Goal: Task Accomplishment & Management: Use online tool/utility

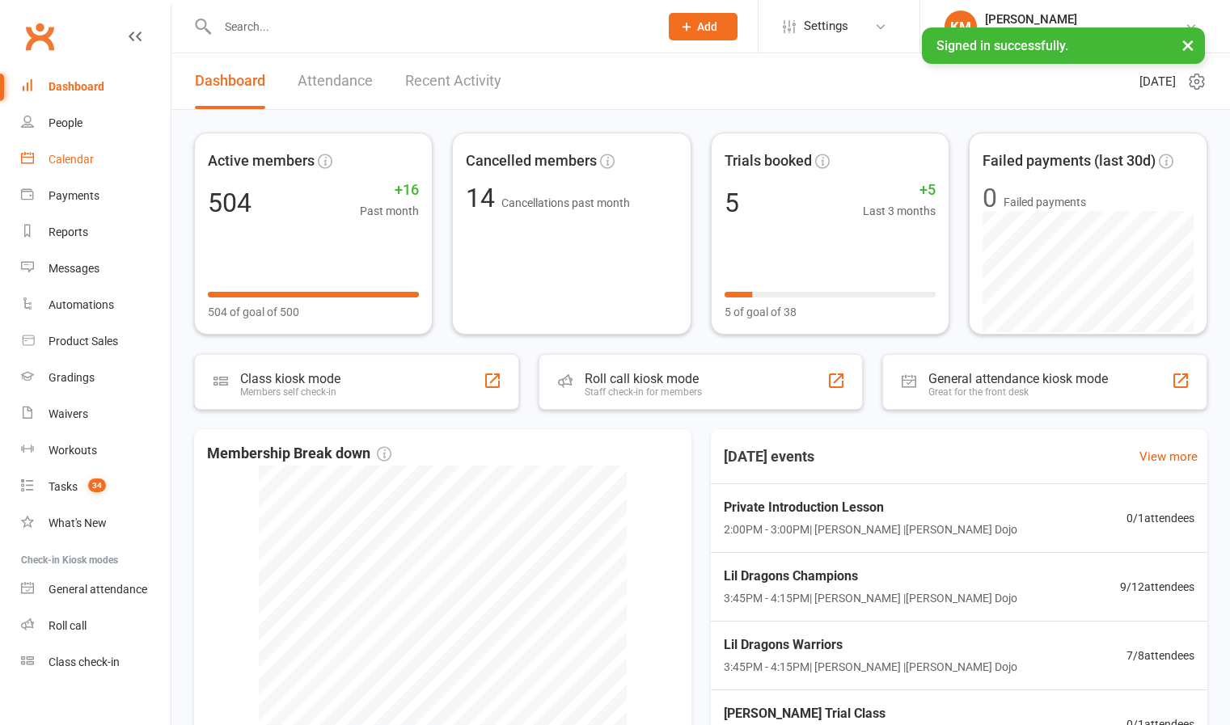
click at [73, 164] on div "Calendar" at bounding box center [71, 159] width 45 height 13
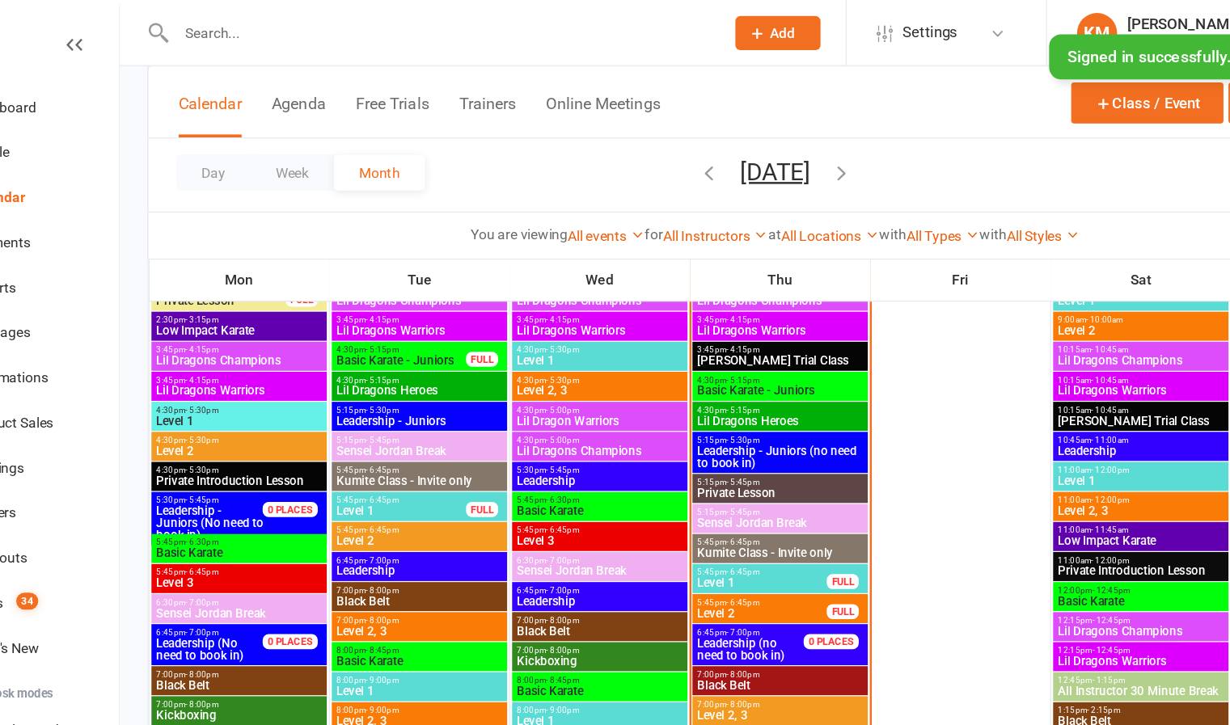
scroll to position [1899, 0]
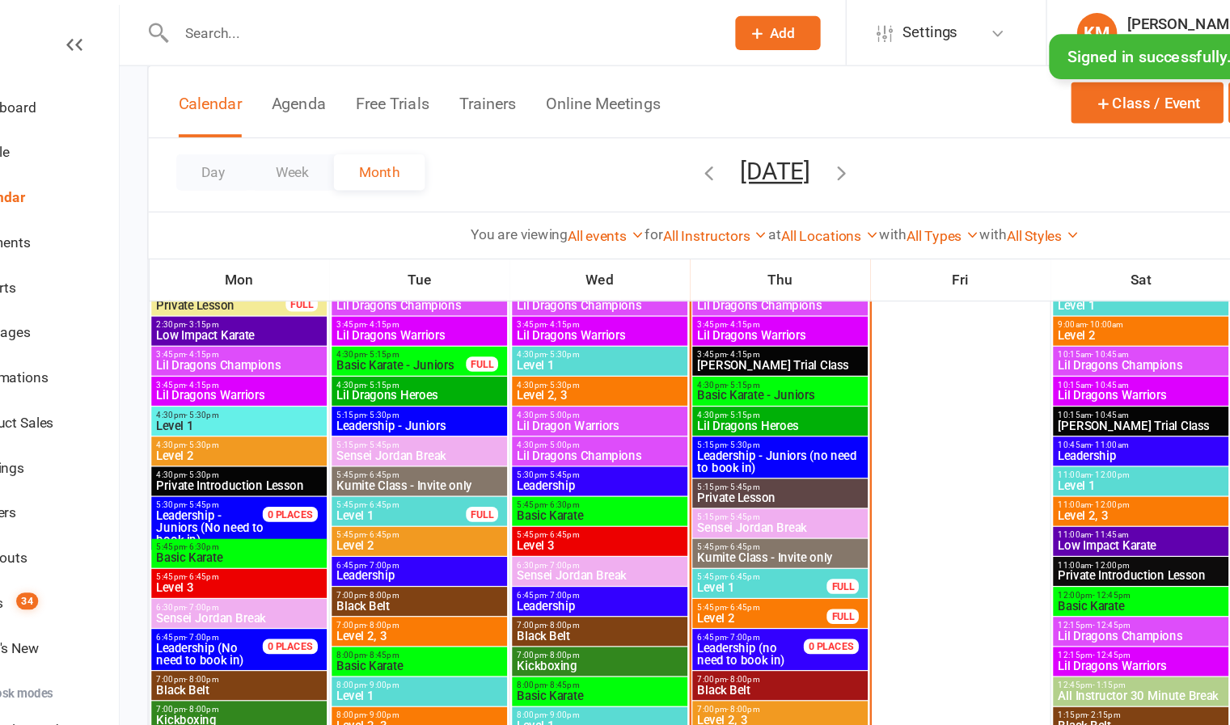
click at [381, 291] on span "Basic Karate - Juniors" at bounding box center [399, 295] width 106 height 10
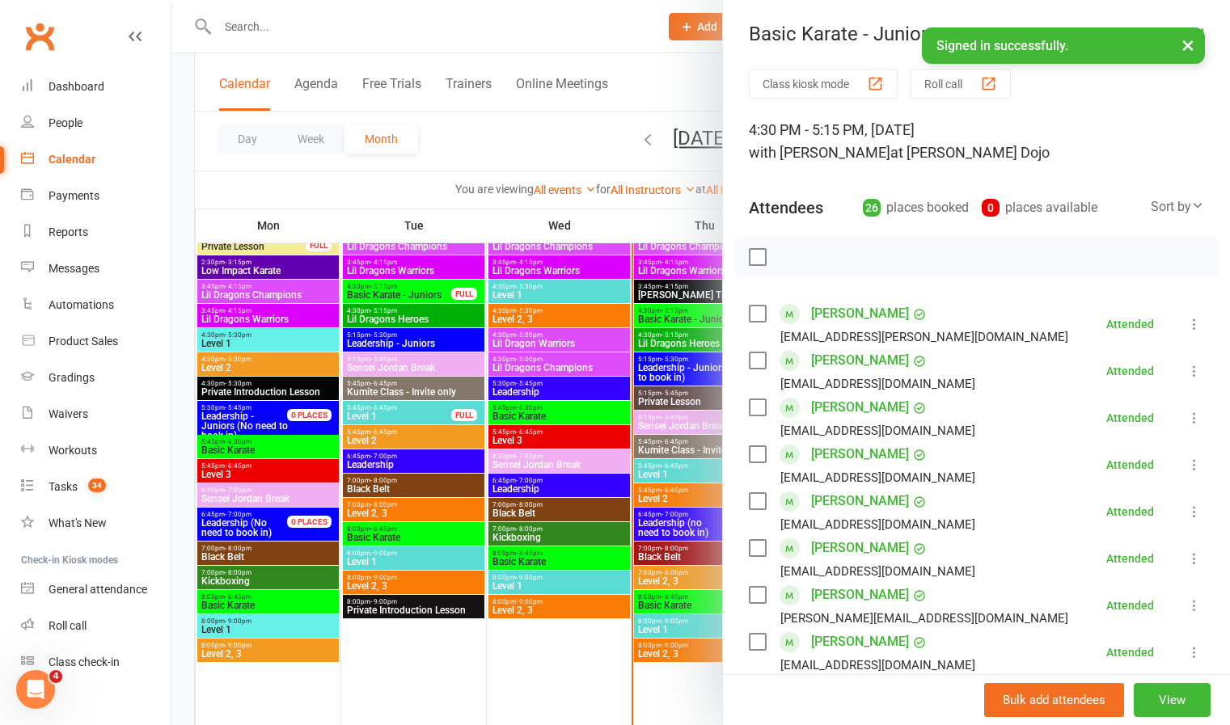
click at [944, 78] on button "Roll call" at bounding box center [960, 84] width 100 height 30
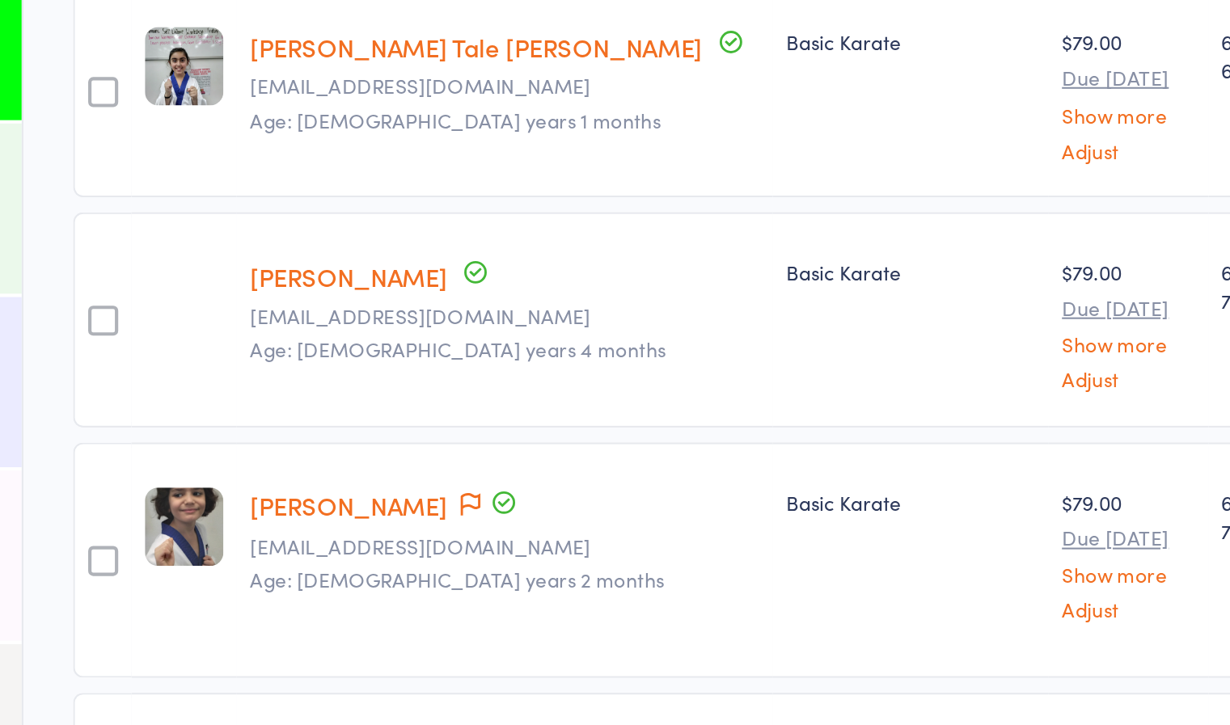
scroll to position [2106, 0]
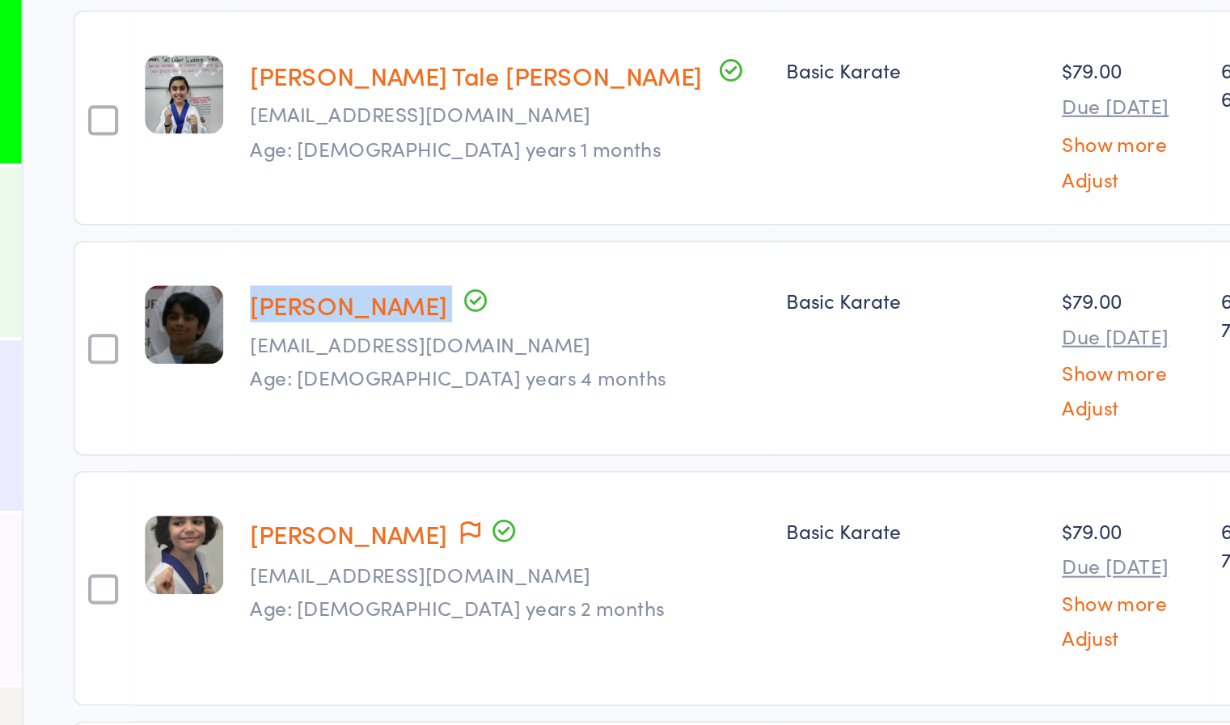
drag, startPoint x: 365, startPoint y: 397, endPoint x: 471, endPoint y: 401, distance: 106.8
click at [471, 469] on div "Keshav Venugopal Madhuvenugo@gmail.com Age: 12 years 4 months" at bounding box center [491, 521] width 260 height 104
copy div "Keshav Venugopal"
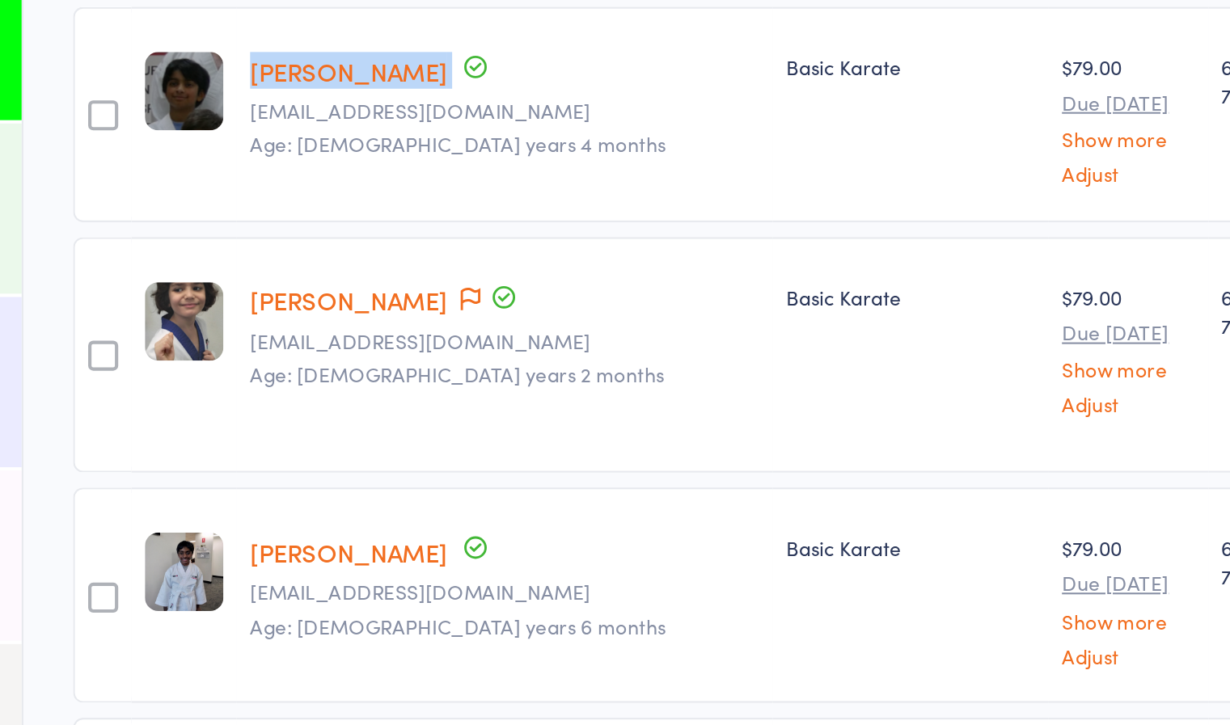
scroll to position [2254, 0]
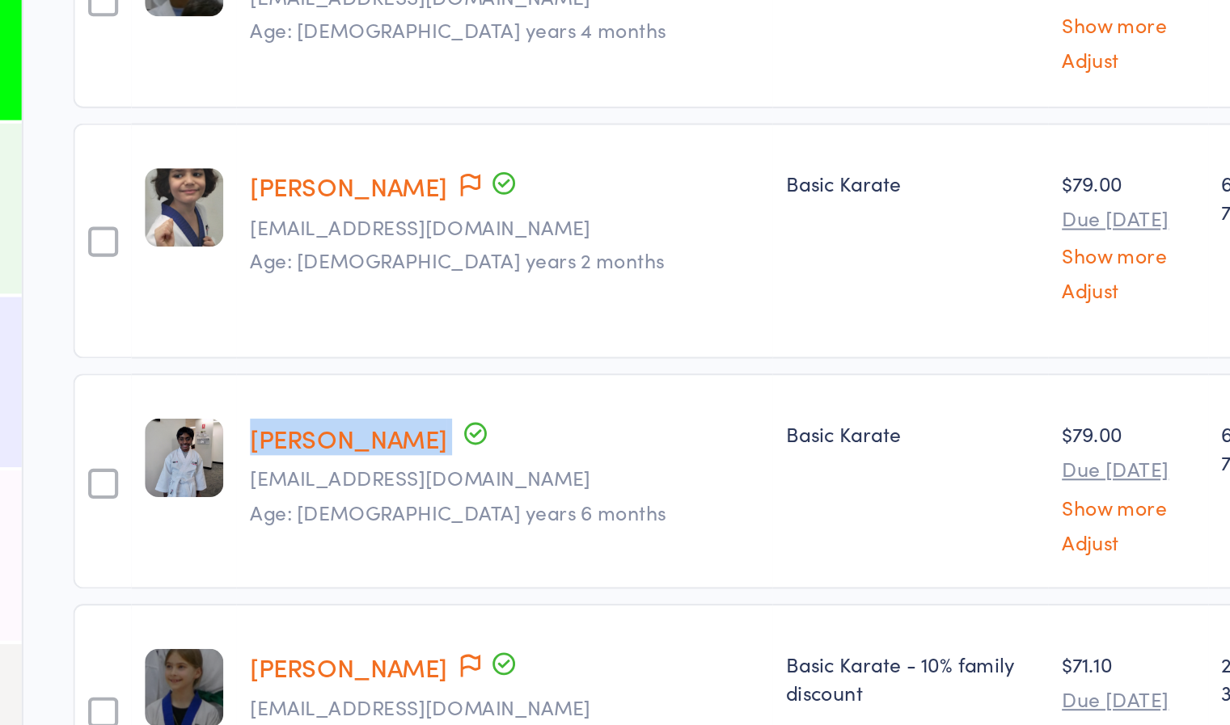
drag, startPoint x: 458, startPoint y: 475, endPoint x: 366, endPoint y: 463, distance: 93.1
click at [366, 555] on div "Arjun Vontimitta vvontimitta@gmail.com Age: 12 years 6 months" at bounding box center [491, 607] width 260 height 104
copy div "Arjun Vontimitta"
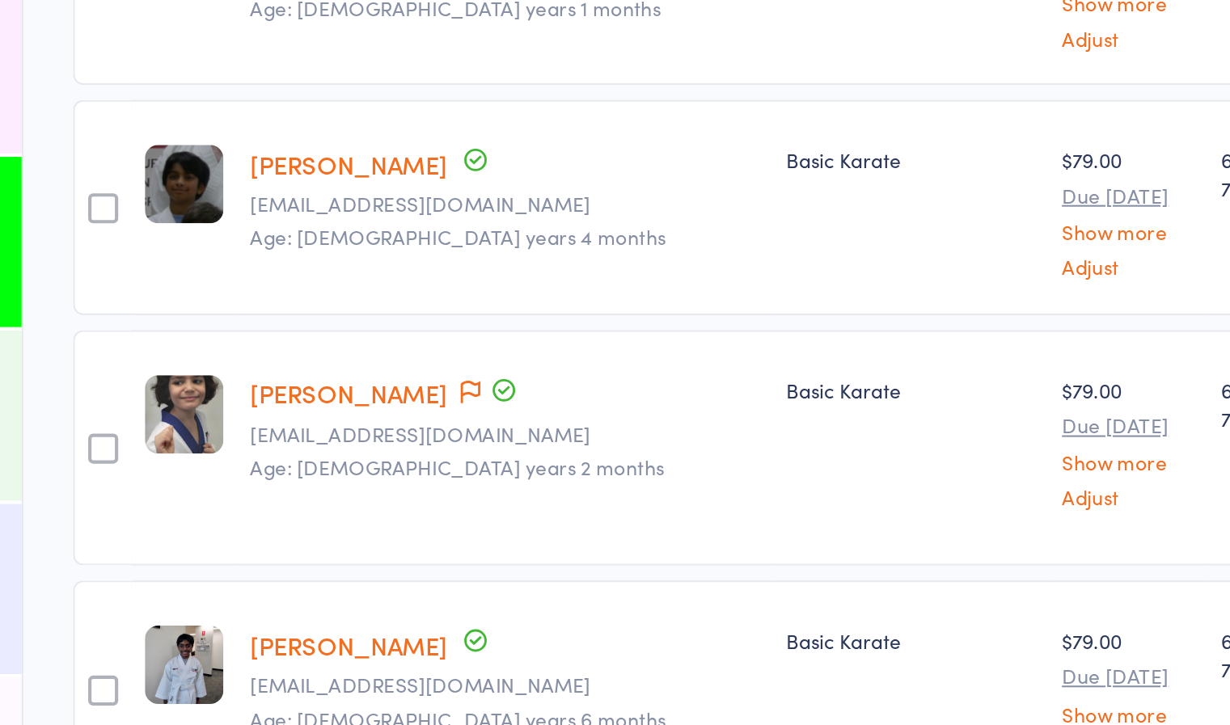
click at [505, 322] on div "Keshav Venugopal Madhuvenugo@gmail.com Age: 12 years 4 months" at bounding box center [491, 374] width 260 height 104
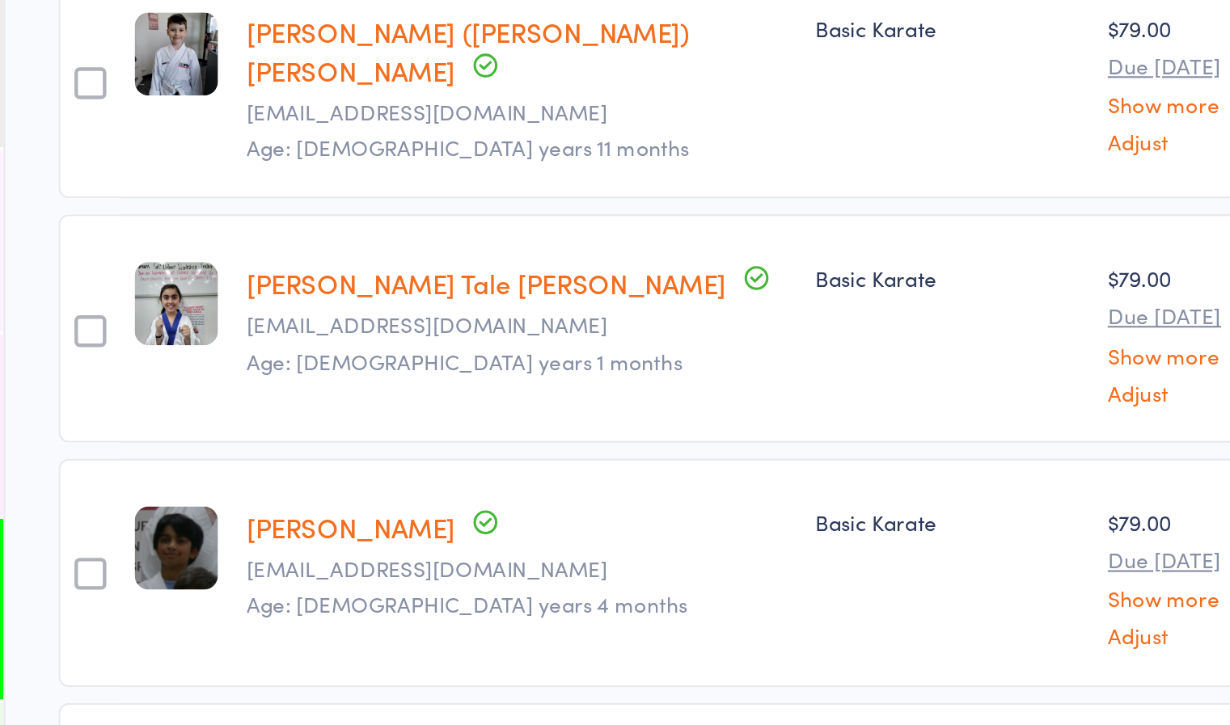
click at [389, 344] on link "Keshav Venugopal" at bounding box center [414, 352] width 95 height 17
